Goal: Task Accomplishment & Management: Manage account settings

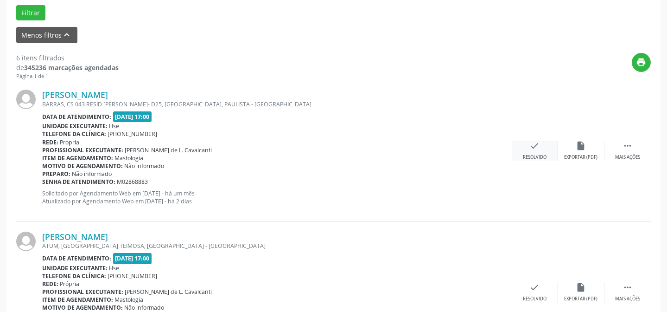
scroll to position [287, 0]
click at [636, 151] on div " Mais ações" at bounding box center [628, 150] width 46 height 20
click at [583, 153] on div "Não compareceu" at bounding box center [581, 156] width 39 height 6
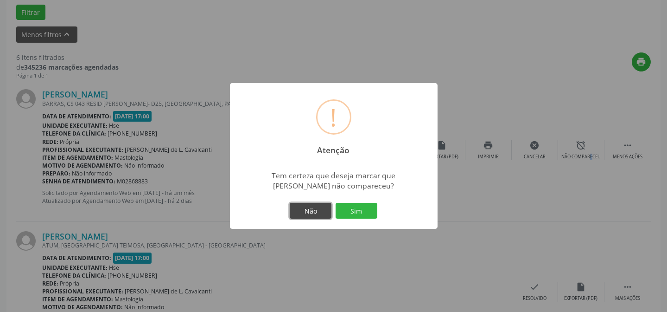
click at [315, 211] on button "Não" at bounding box center [311, 211] width 42 height 16
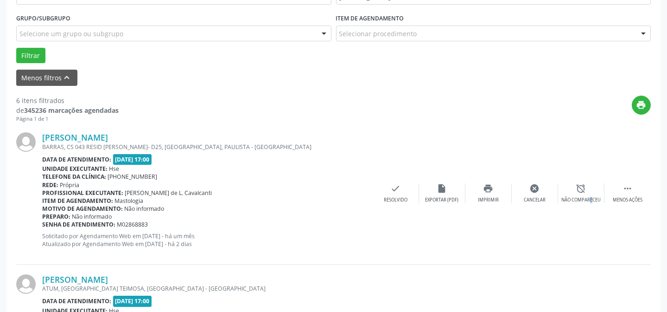
scroll to position [245, 0]
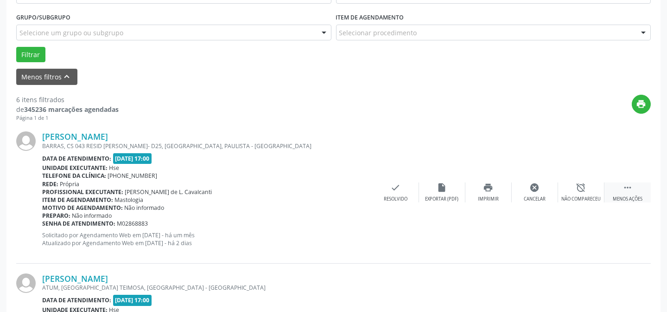
click at [629, 189] on icon "" at bounding box center [628, 187] width 10 height 10
click at [587, 191] on div "insert_drive_file Exportar (PDF)" at bounding box center [581, 192] width 46 height 20
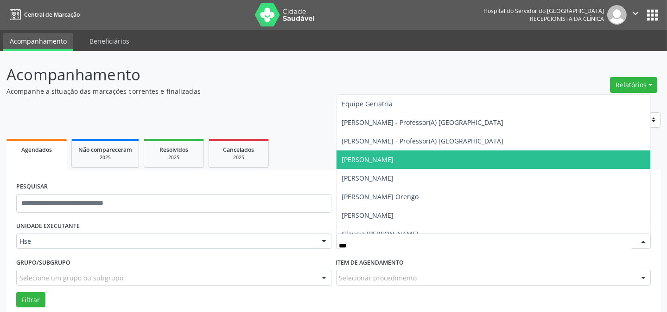
scroll to position [42, 0]
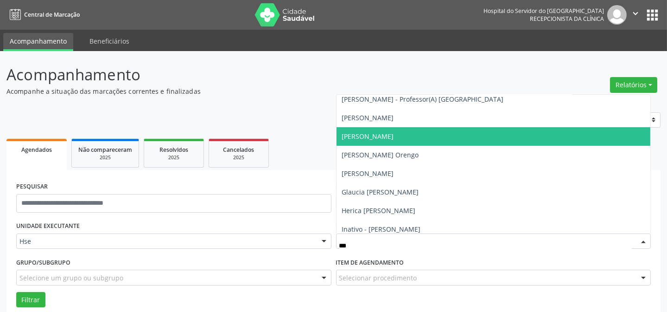
click at [394, 137] on span "[PERSON_NAME]" at bounding box center [368, 136] width 52 height 9
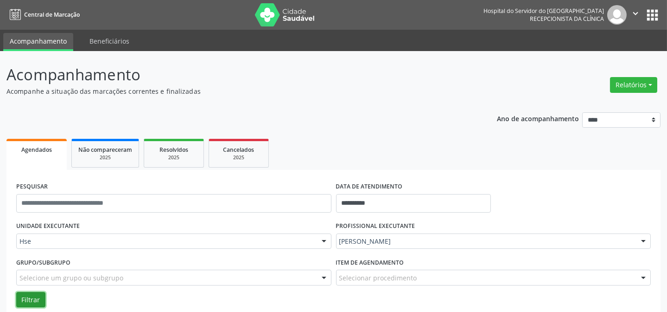
click at [24, 297] on button "Filtrar" at bounding box center [30, 300] width 29 height 16
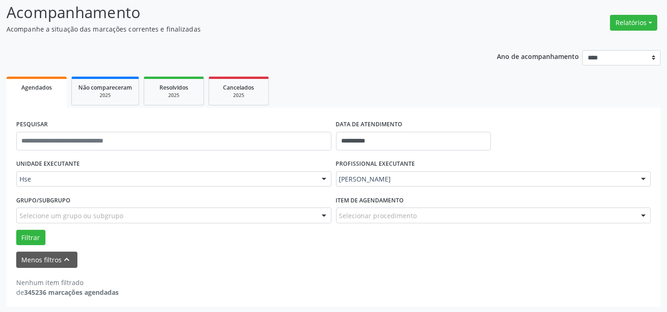
scroll to position [63, 0]
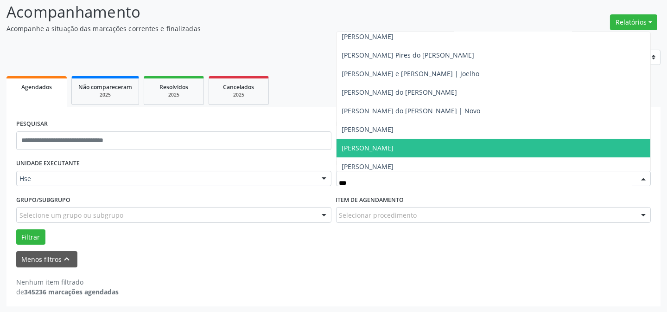
type input "****"
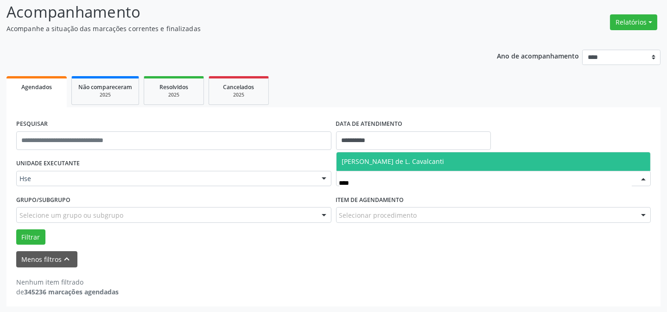
scroll to position [0, 0]
drag, startPoint x: 421, startPoint y: 160, endPoint x: 674, endPoint y: 186, distance: 254.5
click at [421, 161] on span "[PERSON_NAME] de L. Cavalcanti" at bounding box center [393, 161] width 102 height 9
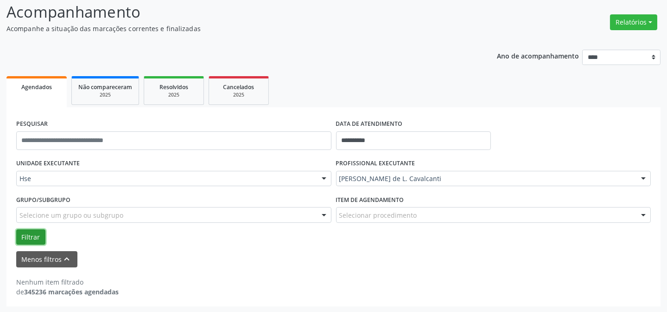
click at [28, 235] on button "Filtrar" at bounding box center [30, 237] width 29 height 16
click at [26, 236] on button "Filtrar" at bounding box center [30, 237] width 29 height 16
click at [29, 235] on button "Filtrar" at bounding box center [30, 237] width 29 height 16
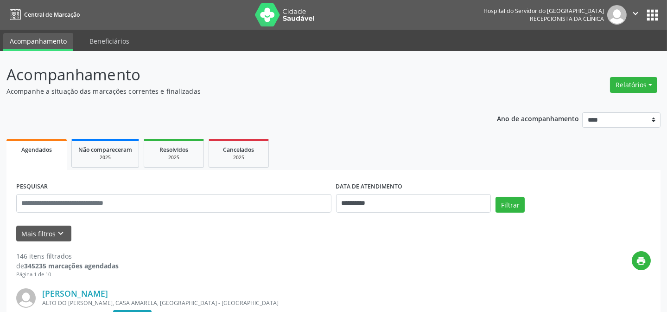
click at [41, 146] on span "Agendados" at bounding box center [36, 150] width 31 height 8
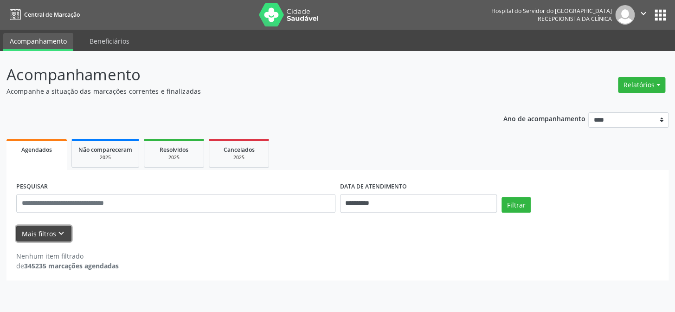
click at [59, 233] on icon "keyboard_arrow_down" at bounding box center [61, 233] width 10 height 10
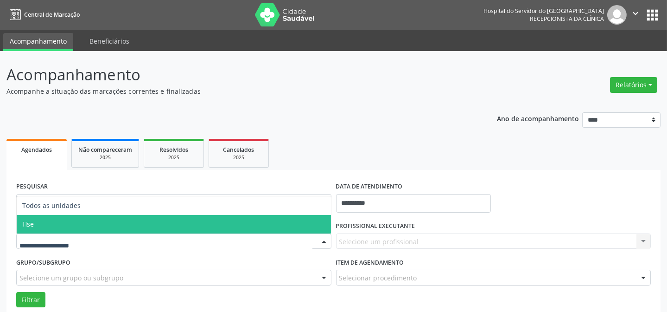
click at [64, 223] on span "Hse" at bounding box center [174, 224] width 314 height 19
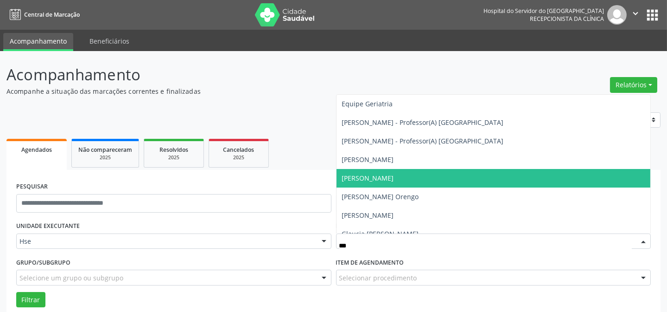
click at [385, 179] on span "[PERSON_NAME]" at bounding box center [368, 177] width 52 height 9
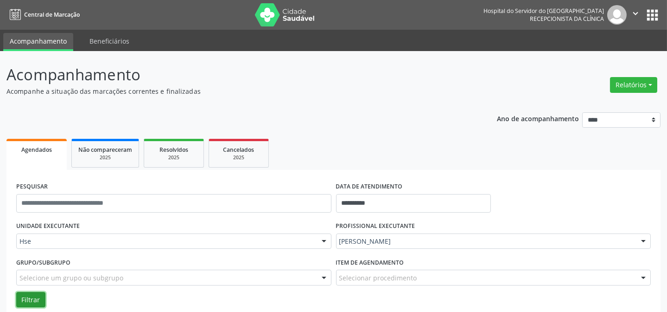
click at [32, 296] on button "Filtrar" at bounding box center [30, 300] width 29 height 16
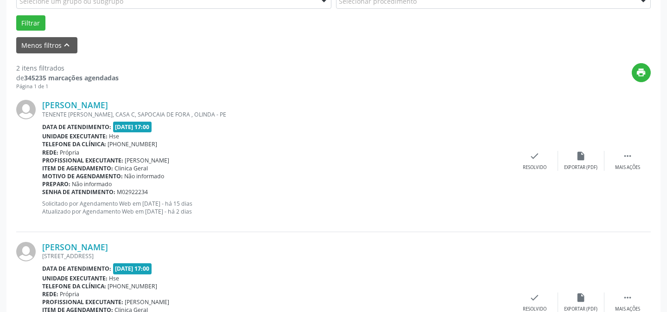
scroll to position [295, 0]
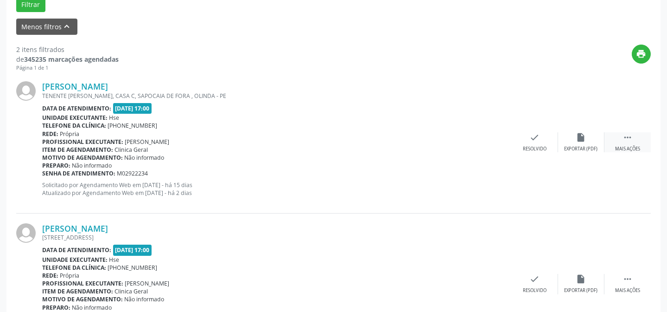
click at [624, 142] on div " Mais ações" at bounding box center [628, 142] width 46 height 20
click at [581, 134] on icon "alarm_off" at bounding box center [581, 137] width 10 height 10
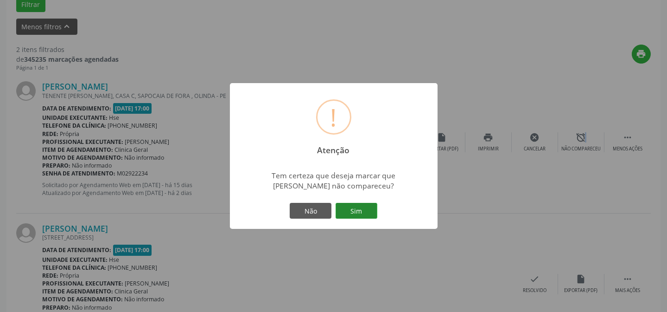
click at [362, 207] on button "Sim" at bounding box center [357, 211] width 42 height 16
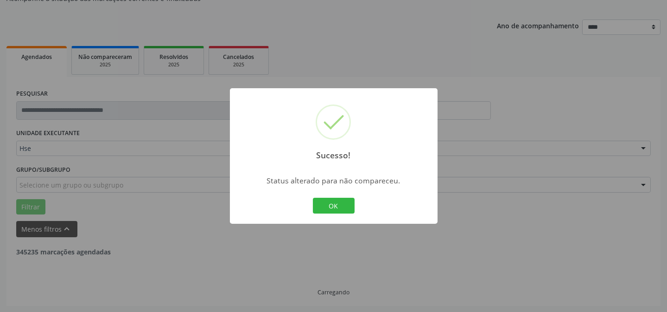
scroll to position [212, 0]
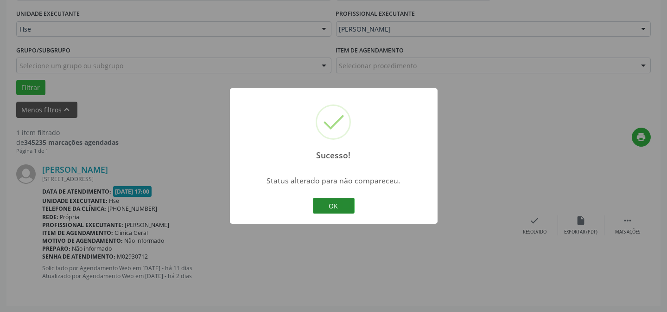
click at [327, 203] on button "OK" at bounding box center [334, 206] width 42 height 16
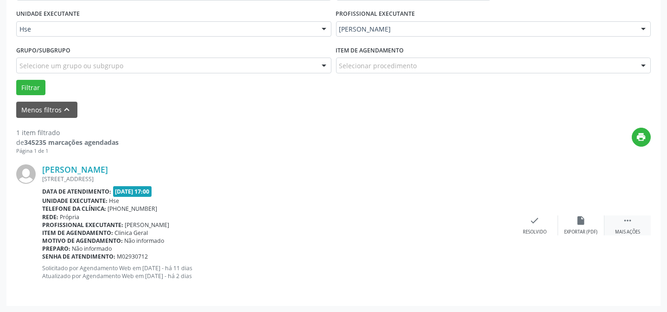
click at [633, 223] on div " Mais ações" at bounding box center [628, 225] width 46 height 20
click at [578, 223] on icon "alarm_off" at bounding box center [581, 220] width 10 height 10
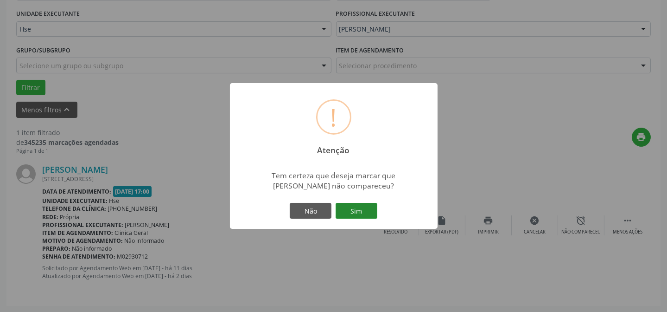
click at [359, 209] on button "Sim" at bounding box center [357, 211] width 42 height 16
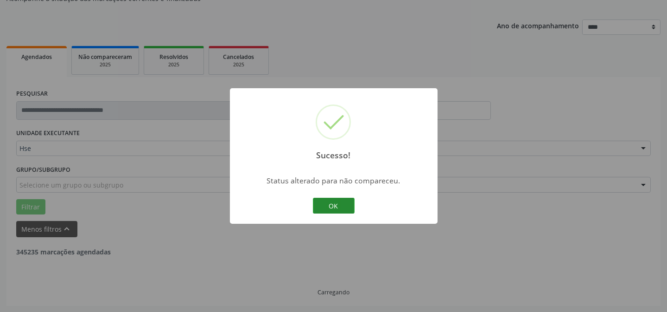
scroll to position [63, 0]
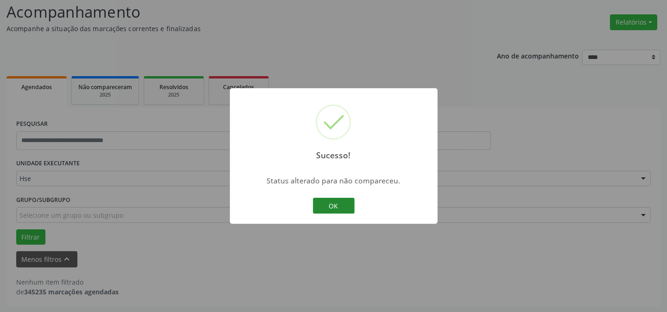
click at [341, 201] on button "OK" at bounding box center [334, 206] width 42 height 16
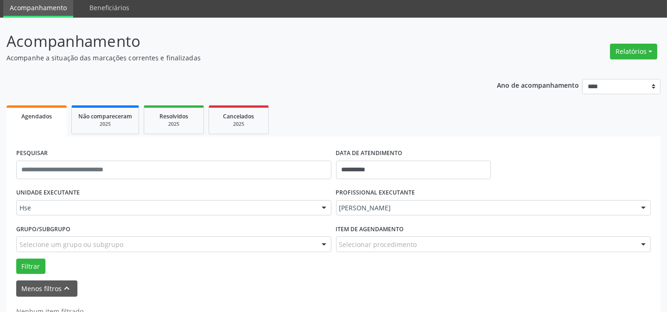
scroll to position [0, 0]
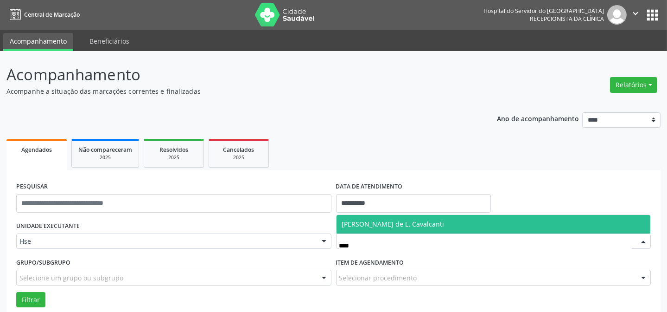
click at [390, 222] on span "[PERSON_NAME] de L. Cavalcanti" at bounding box center [393, 223] width 102 height 9
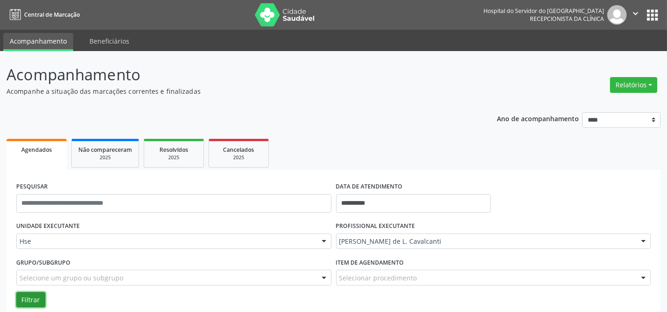
click at [38, 299] on button "Filtrar" at bounding box center [30, 300] width 29 height 16
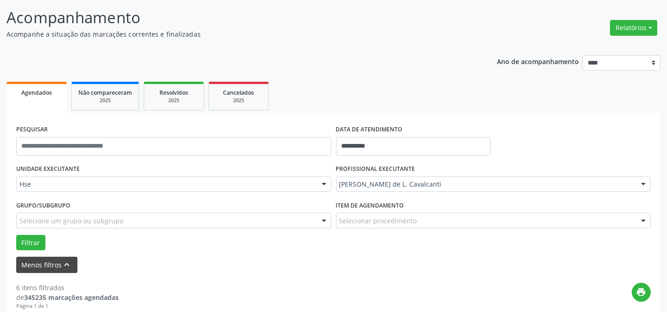
scroll to position [211, 0]
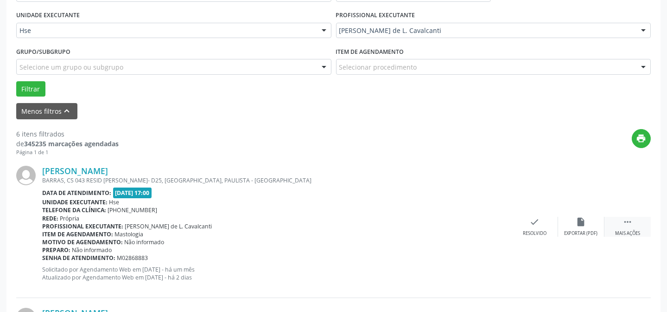
click at [628, 226] on icon "" at bounding box center [628, 222] width 10 height 10
click at [584, 219] on icon "alarm_off" at bounding box center [581, 222] width 10 height 10
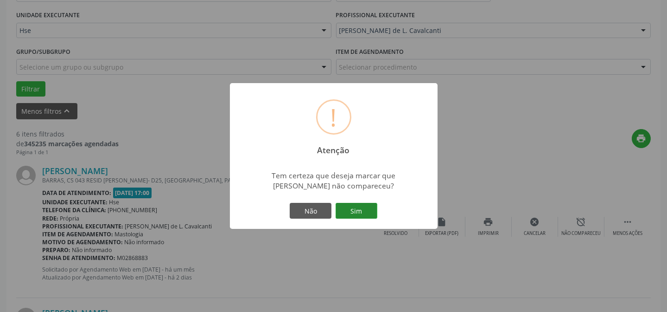
drag, startPoint x: 363, startPoint y: 209, endPoint x: 358, endPoint y: 209, distance: 4.7
click at [364, 213] on button "Sim" at bounding box center [357, 211] width 42 height 16
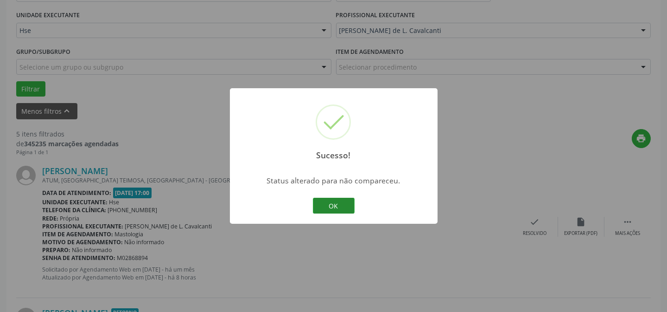
click at [327, 206] on button "OK" at bounding box center [334, 206] width 42 height 16
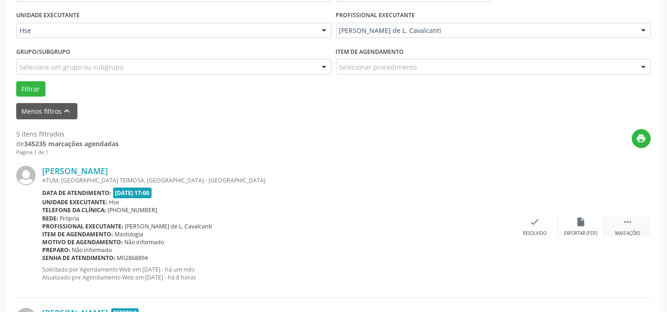
click at [625, 222] on icon "" at bounding box center [628, 222] width 10 height 10
click at [572, 226] on div "alarm_off Não compareceu" at bounding box center [581, 227] width 46 height 20
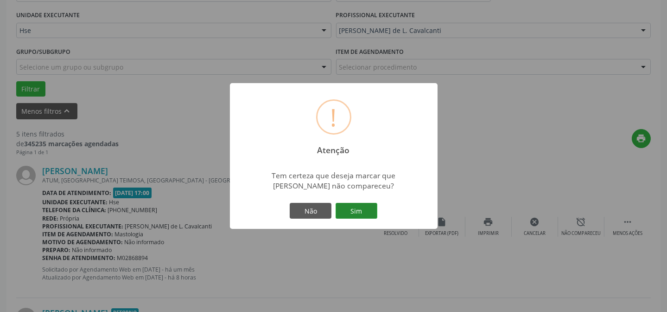
click at [355, 205] on button "Sim" at bounding box center [357, 211] width 42 height 16
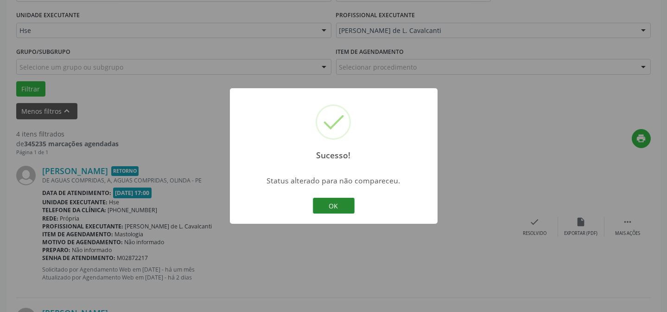
click at [339, 204] on button "OK" at bounding box center [334, 206] width 42 height 16
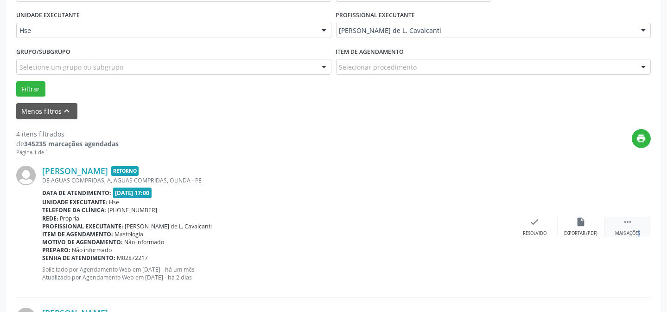
drag, startPoint x: 624, startPoint y: 229, endPoint x: 611, endPoint y: 227, distance: 13.1
click at [619, 229] on div " Mais ações" at bounding box center [628, 227] width 46 height 20
click at [564, 224] on div "alarm_off Não compareceu" at bounding box center [581, 227] width 46 height 20
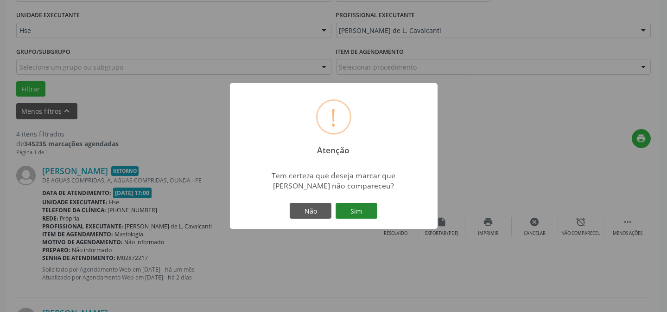
click at [376, 205] on button "Sim" at bounding box center [357, 211] width 42 height 16
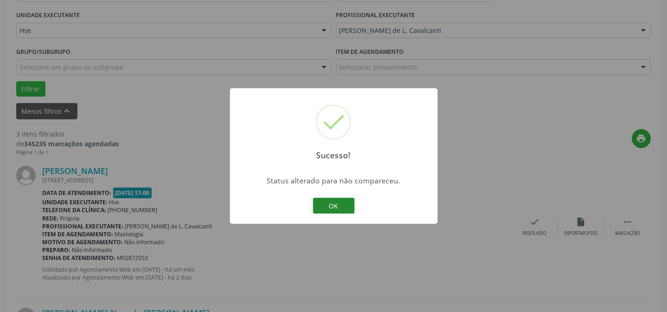
click at [329, 208] on button "OK" at bounding box center [334, 206] width 42 height 16
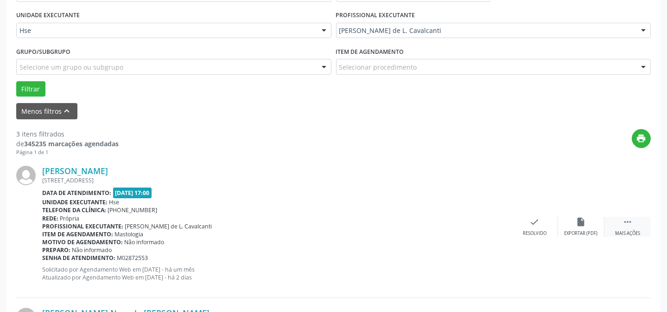
drag, startPoint x: 623, startPoint y: 220, endPoint x: 610, endPoint y: 223, distance: 13.6
click at [623, 221] on icon "" at bounding box center [628, 222] width 10 height 10
click at [571, 226] on div "alarm_off Não compareceu" at bounding box center [581, 227] width 46 height 20
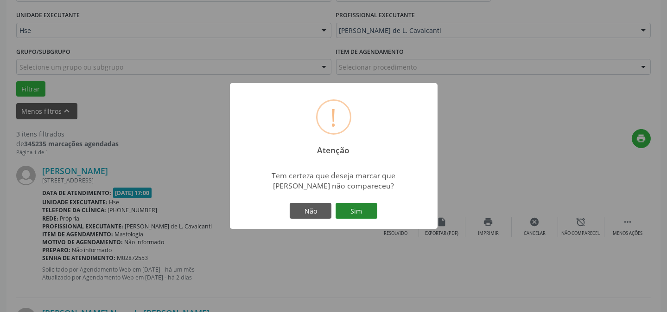
click at [369, 212] on button "Sim" at bounding box center [357, 211] width 42 height 16
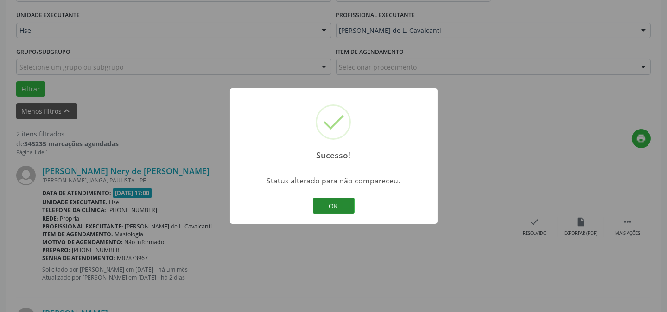
drag, startPoint x: 340, startPoint y: 207, endPoint x: 345, endPoint y: 208, distance: 5.2
click at [340, 208] on button "OK" at bounding box center [334, 206] width 42 height 16
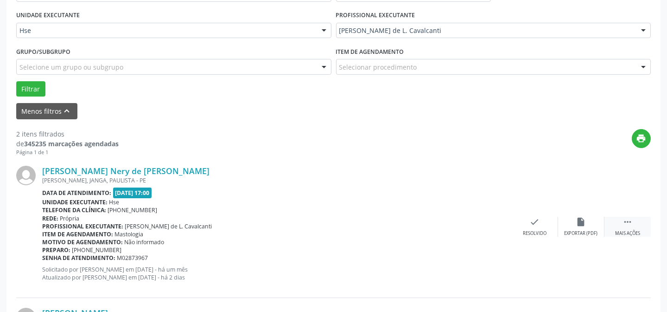
click at [629, 223] on icon "" at bounding box center [628, 222] width 10 height 10
drag, startPoint x: 614, startPoint y: 228, endPoint x: 617, endPoint y: 233, distance: 5.4
click at [617, 233] on div " Menos ações" at bounding box center [628, 227] width 46 height 20
click at [618, 220] on div " Mais ações" at bounding box center [628, 227] width 46 height 20
click at [576, 227] on div "alarm_off Não compareceu" at bounding box center [581, 227] width 46 height 20
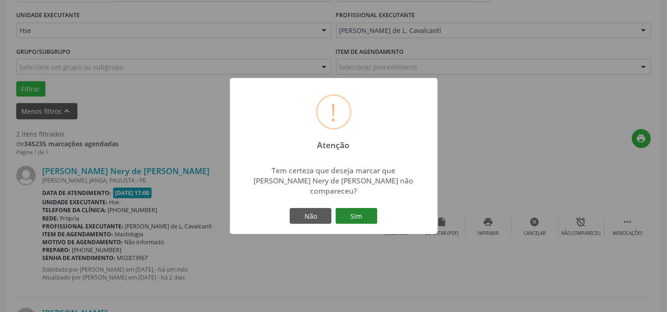
click at [370, 216] on button "Sim" at bounding box center [357, 216] width 42 height 16
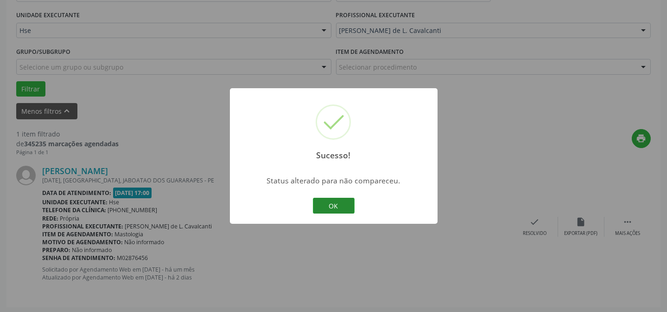
click at [344, 205] on button "OK" at bounding box center [334, 206] width 42 height 16
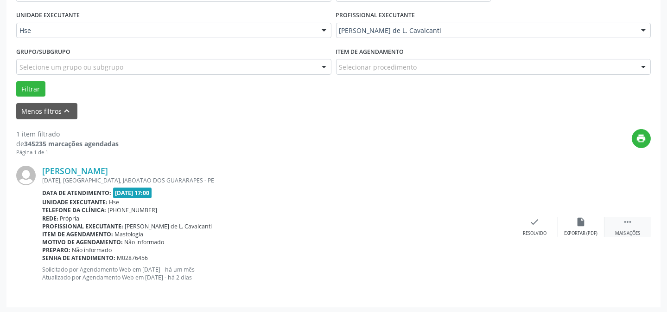
drag, startPoint x: 628, startPoint y: 224, endPoint x: 606, endPoint y: 220, distance: 22.6
click at [628, 223] on icon "" at bounding box center [628, 222] width 10 height 10
click at [573, 224] on div "alarm_off Não compareceu" at bounding box center [581, 227] width 46 height 20
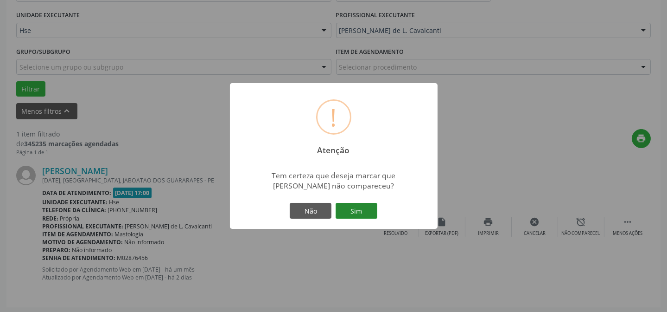
click at [360, 213] on button "Sim" at bounding box center [357, 211] width 42 height 16
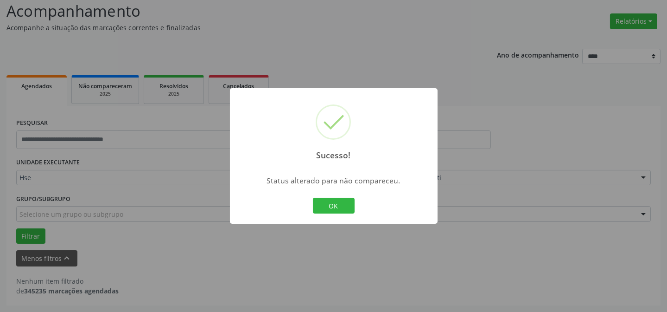
scroll to position [63, 0]
click at [331, 208] on button "OK" at bounding box center [334, 206] width 42 height 16
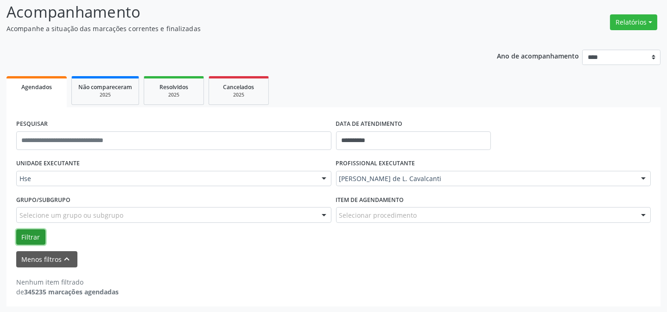
click at [36, 233] on button "Filtrar" at bounding box center [30, 237] width 29 height 16
click at [447, 183] on div "[PERSON_NAME] de L. Cavalcanti" at bounding box center [493, 179] width 315 height 16
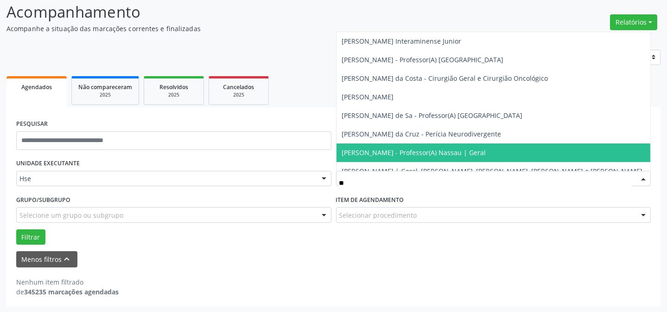
type input "***"
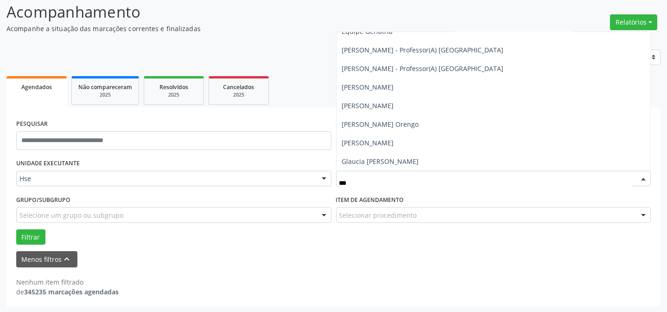
scroll to position [0, 0]
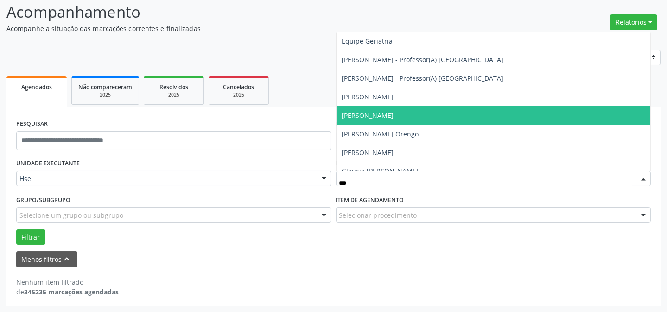
click at [394, 116] on span "[PERSON_NAME]" at bounding box center [368, 115] width 52 height 9
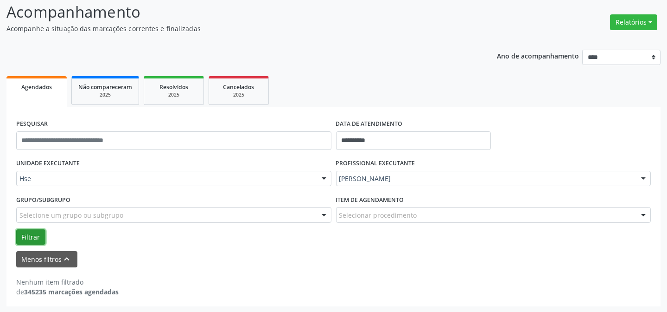
click at [28, 235] on button "Filtrar" at bounding box center [30, 237] width 29 height 16
click at [27, 236] on button "Filtrar" at bounding box center [30, 237] width 29 height 16
